Goal: Find specific page/section: Find specific page/section

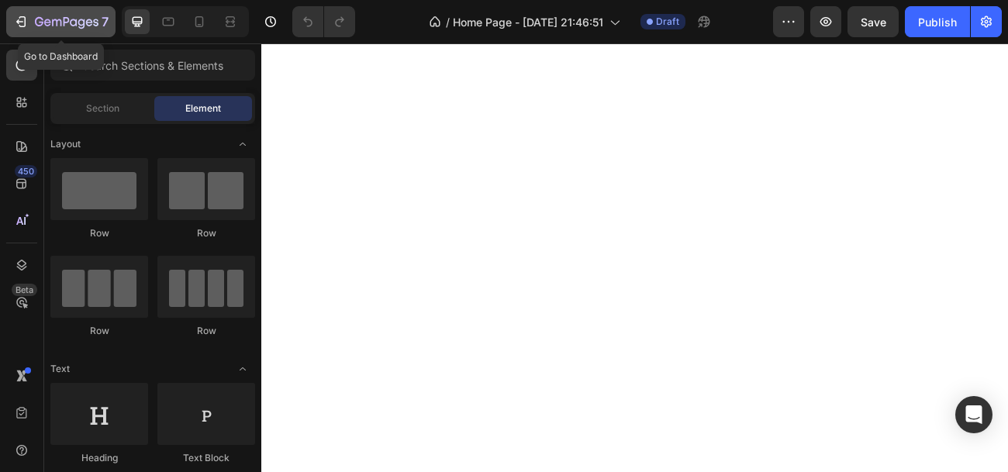
click at [21, 23] on icon "button" at bounding box center [21, 22] width 16 height 16
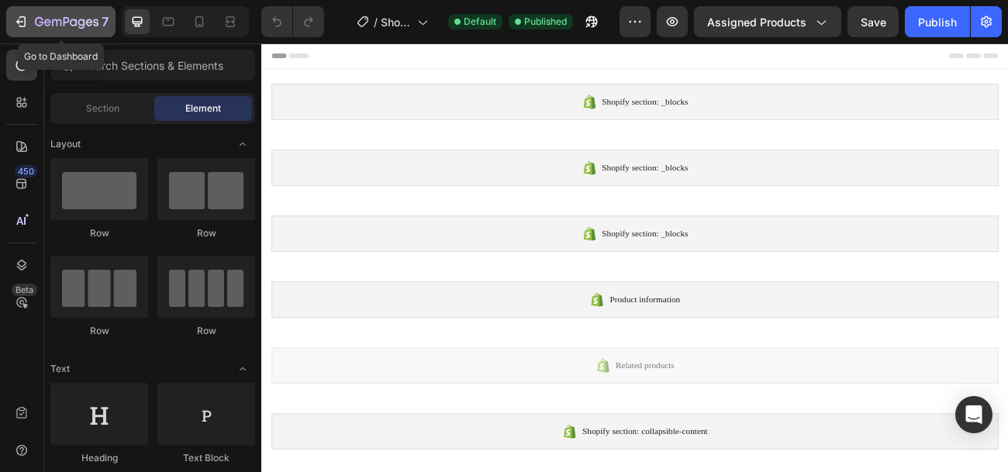
click at [17, 26] on icon "button" at bounding box center [21, 22] width 16 height 16
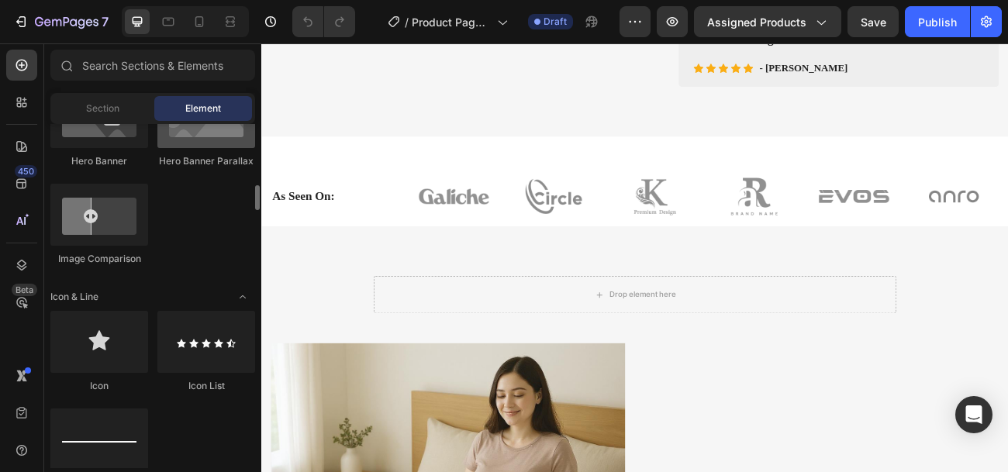
scroll to position [907, 0]
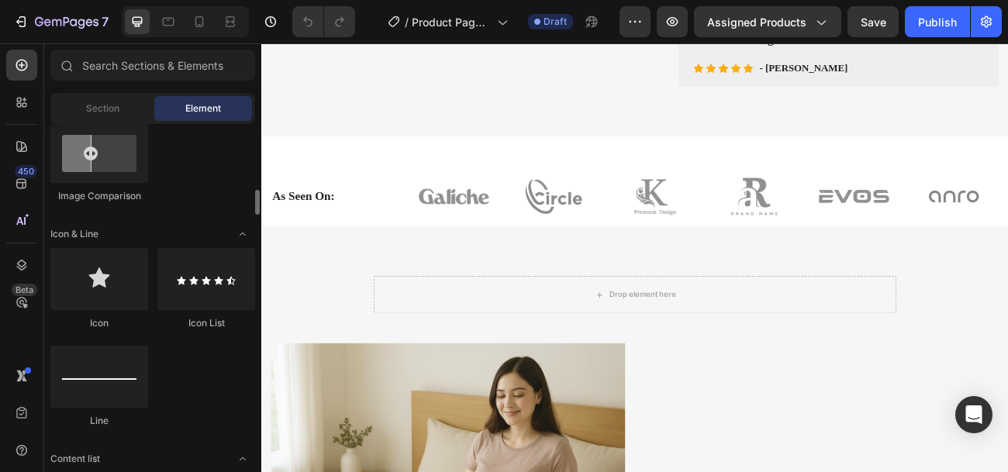
click at [209, 296] on div at bounding box center [206, 279] width 98 height 62
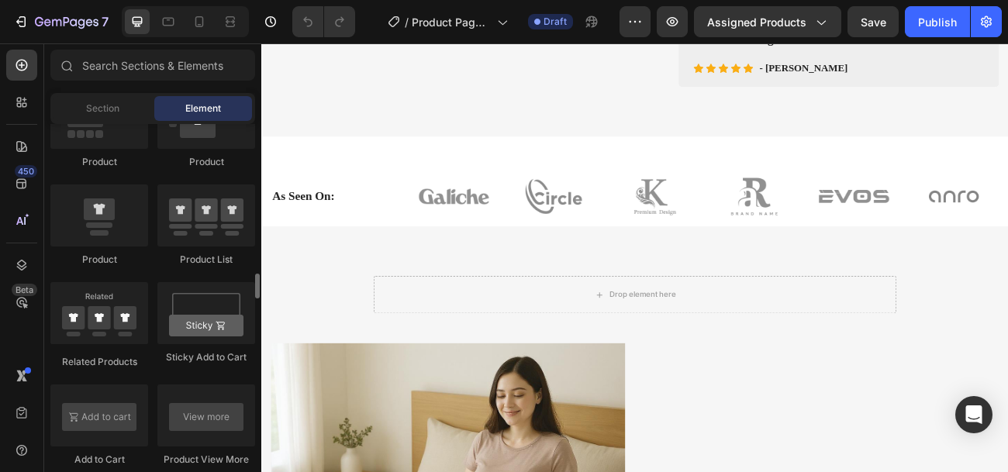
scroll to position [2076, 0]
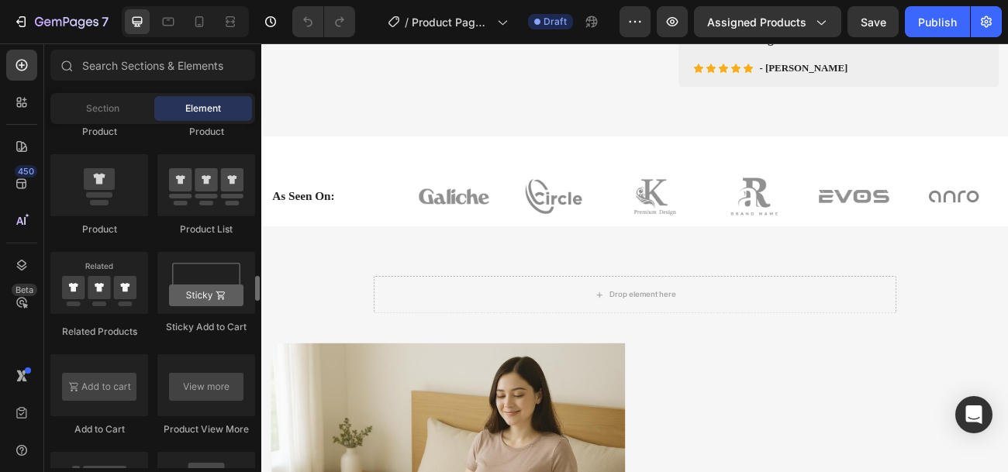
click at [209, 296] on div at bounding box center [206, 283] width 98 height 62
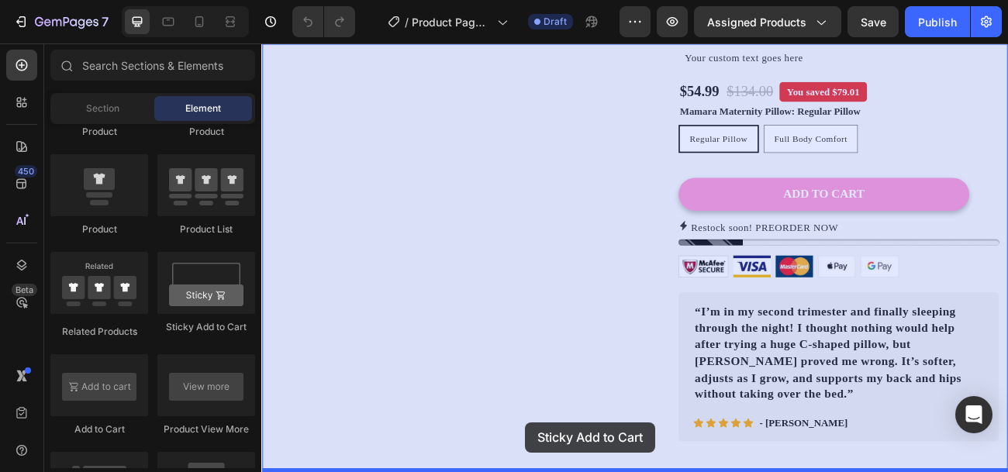
scroll to position [351, 0]
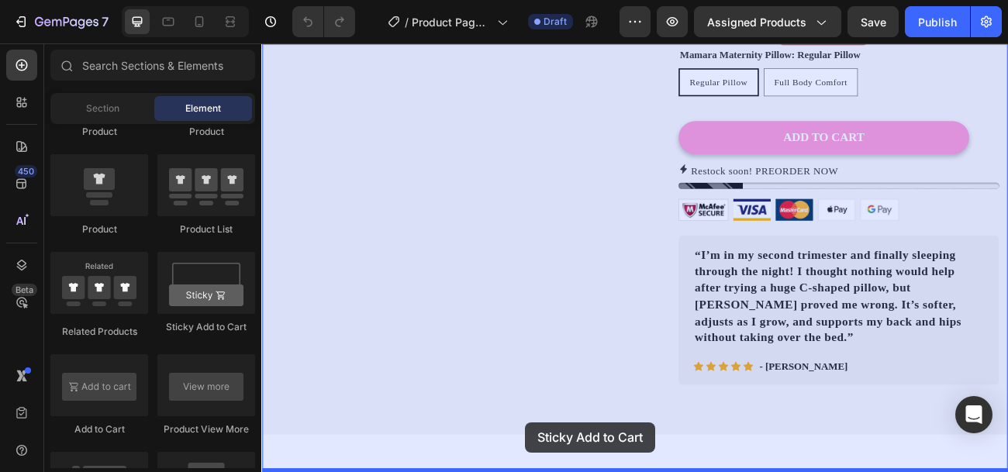
drag, startPoint x: 471, startPoint y: 340, endPoint x: 590, endPoint y: 516, distance: 212.7
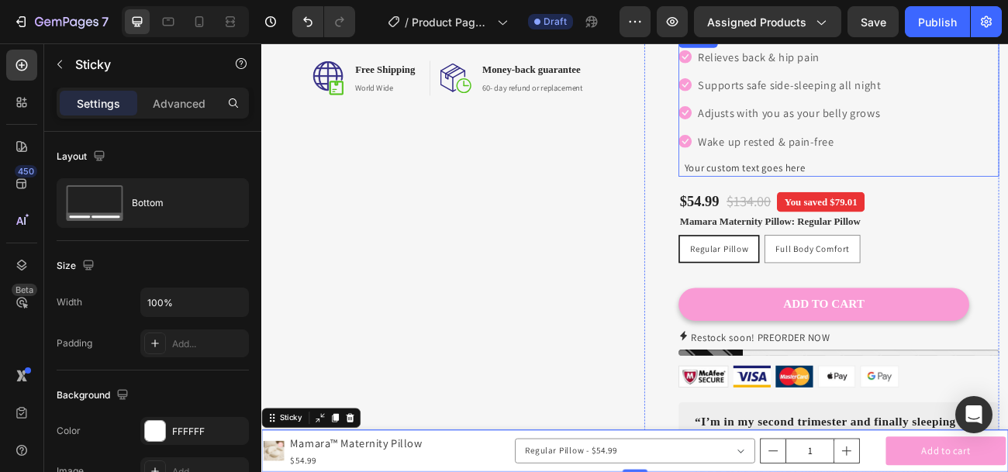
scroll to position [150, 0]
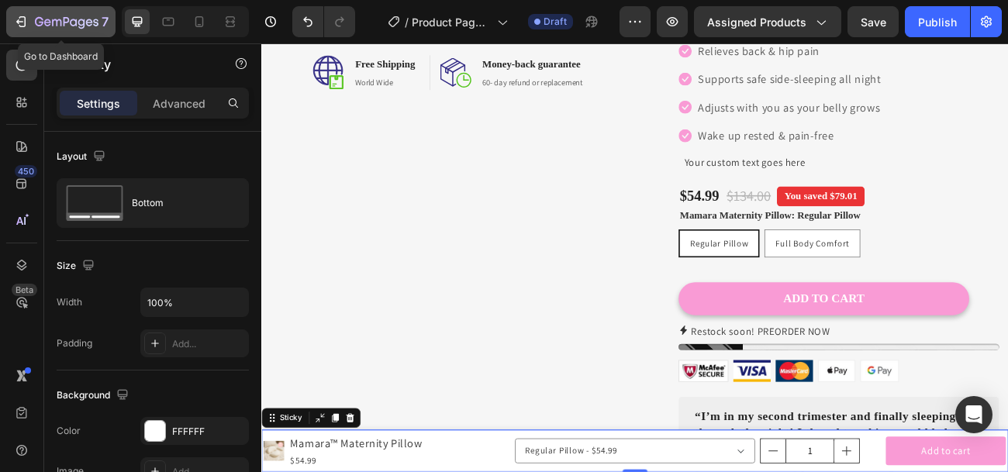
click at [42, 21] on icon "button" at bounding box center [67, 22] width 64 height 13
